Goal: Find specific page/section: Find specific page/section

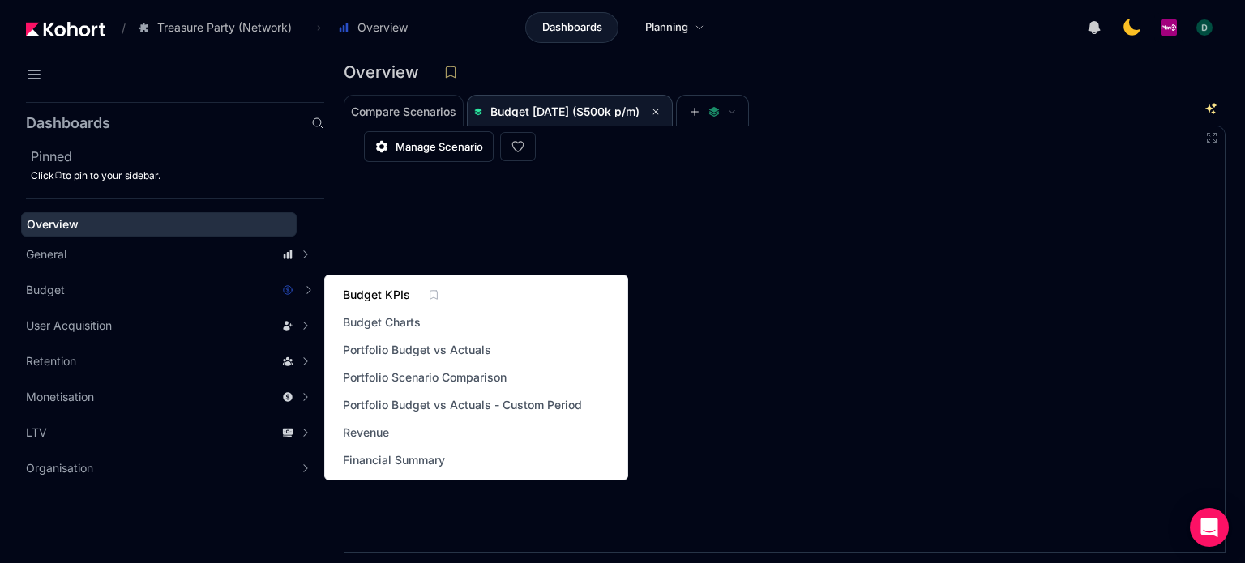
click at [360, 291] on span "Budget KPIs" at bounding box center [376, 295] width 67 height 16
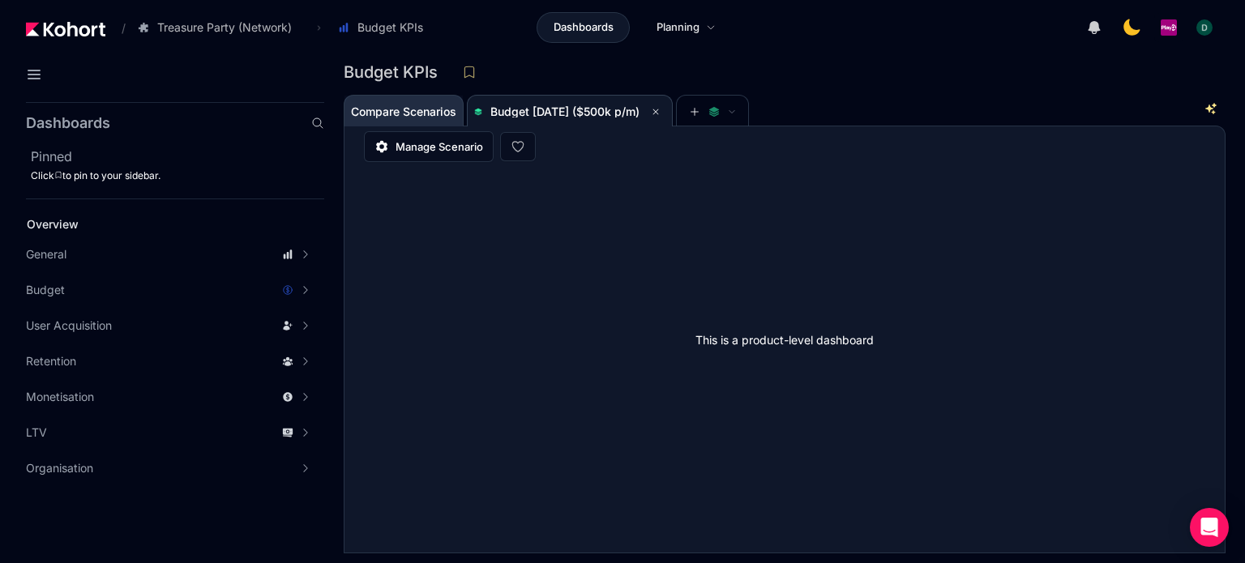
click at [380, 106] on span "Compare Scenarios" at bounding box center [403, 111] width 105 height 11
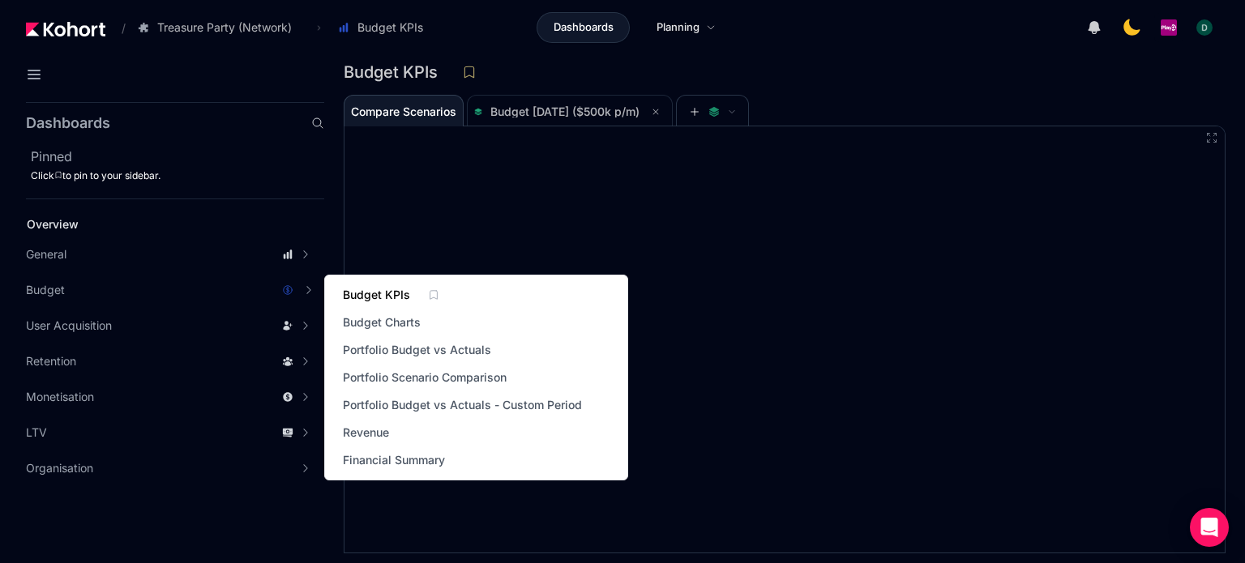
click at [378, 299] on span "Budget KPIs" at bounding box center [376, 295] width 67 height 16
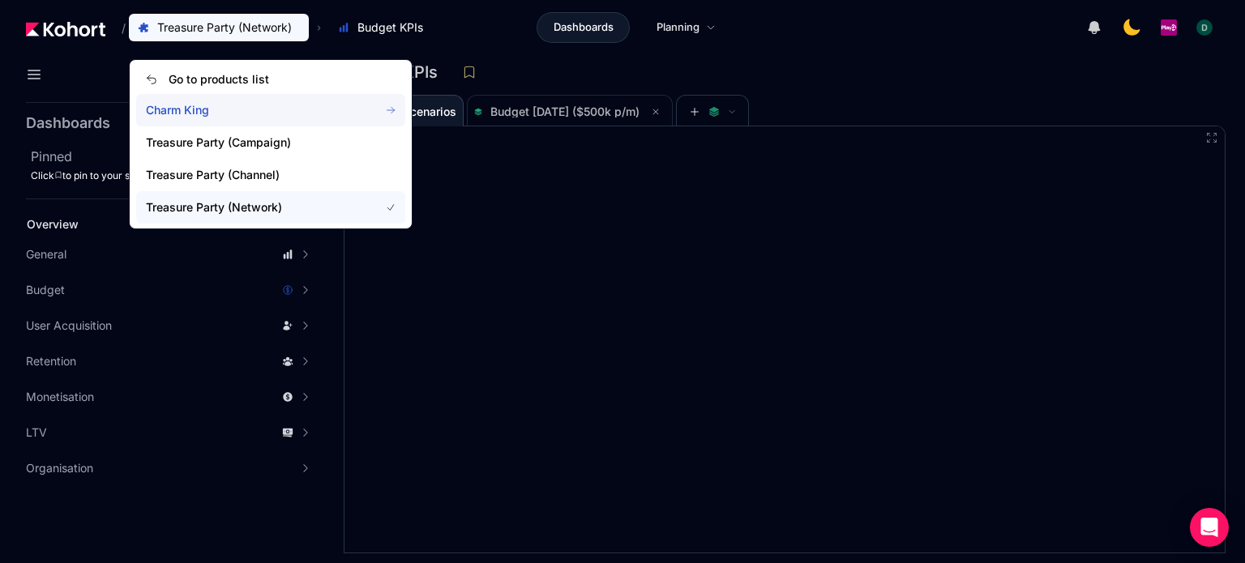
click at [182, 109] on span "Charm King" at bounding box center [253, 110] width 214 height 16
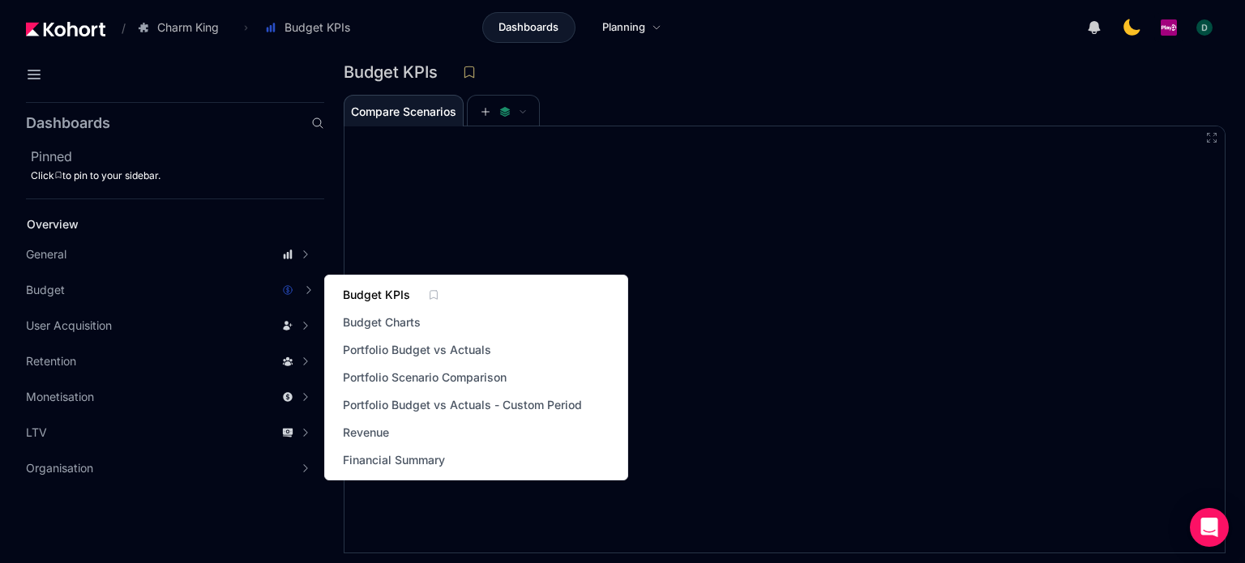
click at [405, 298] on span "Budget KPIs" at bounding box center [376, 295] width 67 height 16
